Goal: Check status: Check status

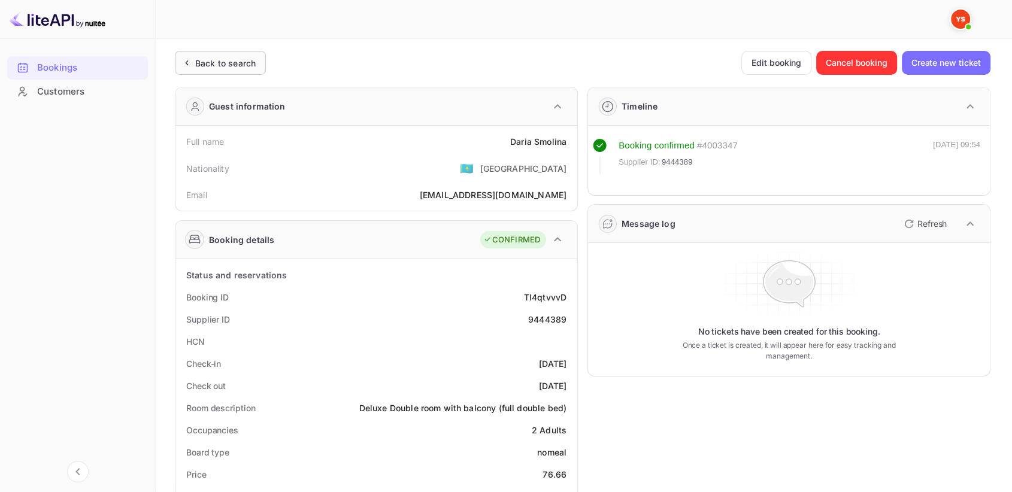
click at [211, 56] on div "Back to search" at bounding box center [220, 63] width 91 height 24
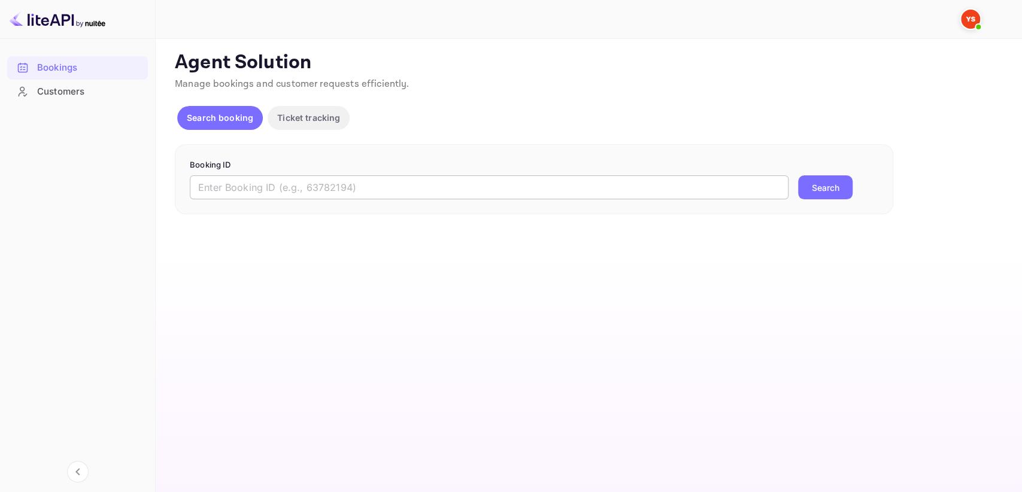
click at [283, 183] on input "text" at bounding box center [489, 187] width 599 height 24
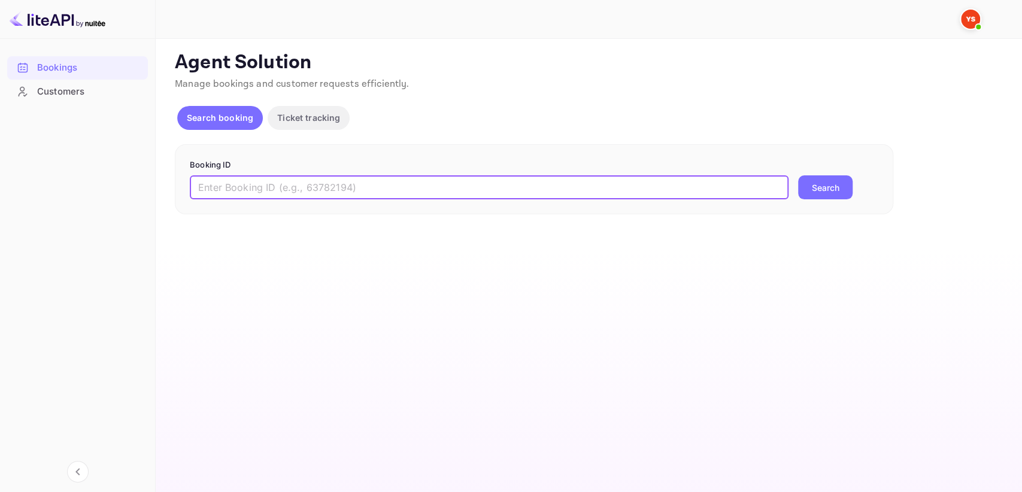
paste input "8942103"
type input "8942103"
click at [799, 191] on button "Search" at bounding box center [825, 187] width 54 height 24
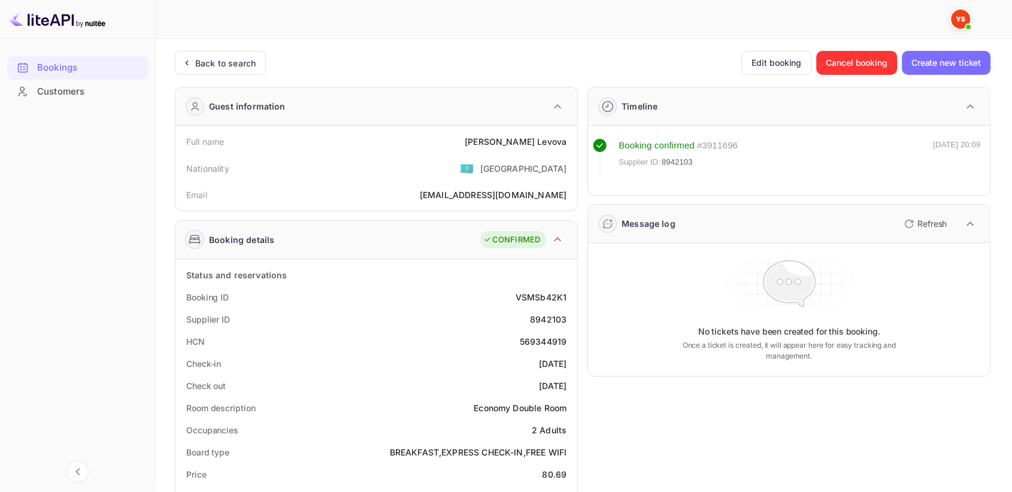
click at [562, 318] on div "8942103" at bounding box center [548, 319] width 37 height 13
copy div "8942103"
drag, startPoint x: 514, startPoint y: 138, endPoint x: 568, endPoint y: 139, distance: 54.5
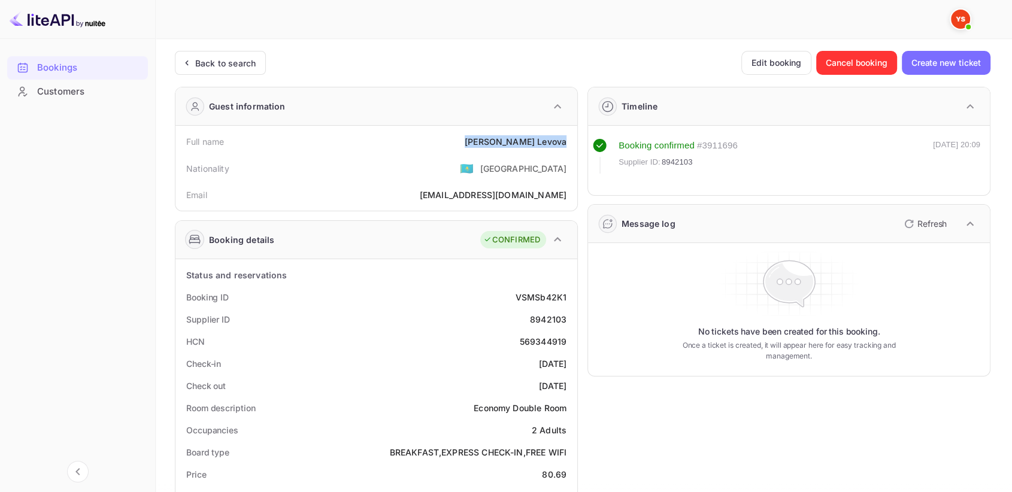
click at [568, 139] on div "Full name [PERSON_NAME]" at bounding box center [376, 142] width 392 height 22
copy div "[PERSON_NAME]"
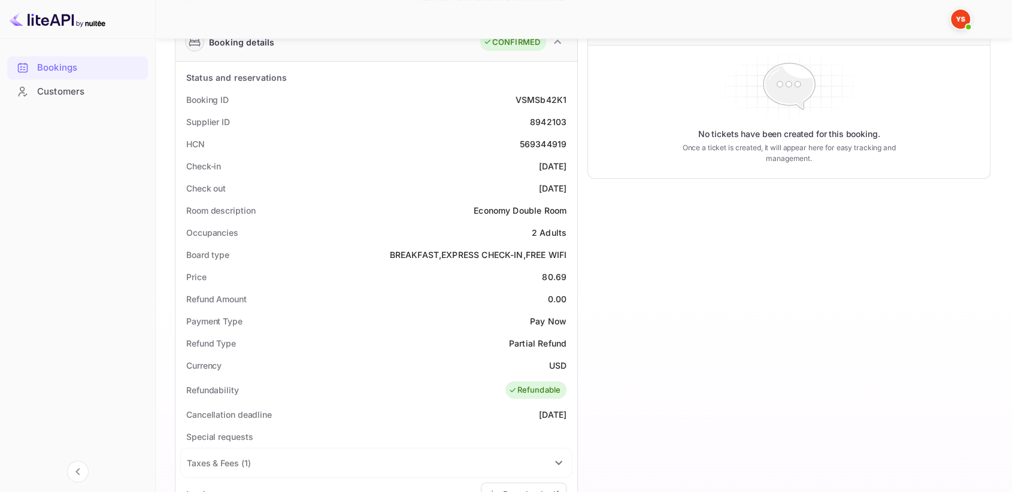
scroll to position [199, 0]
drag, startPoint x: 541, startPoint y: 281, endPoint x: 570, endPoint y: 278, distance: 28.8
click at [570, 278] on div "Price 80.69" at bounding box center [376, 275] width 392 height 22
copy div "80.69"
